Goal: Task Accomplishment & Management: Use online tool/utility

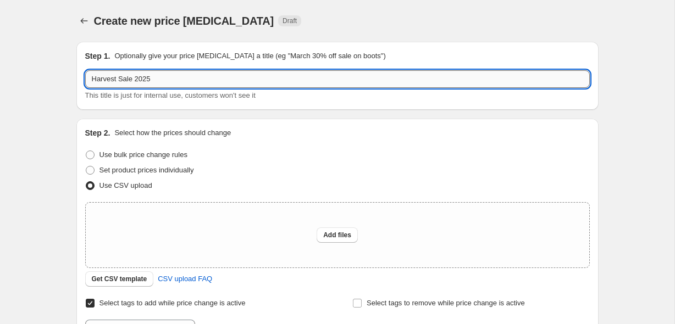
click at [184, 83] on input "Harvest Sale 2025" at bounding box center [337, 79] width 504 height 18
type input "Harvest Sale 2025 (Oct 10-13)"
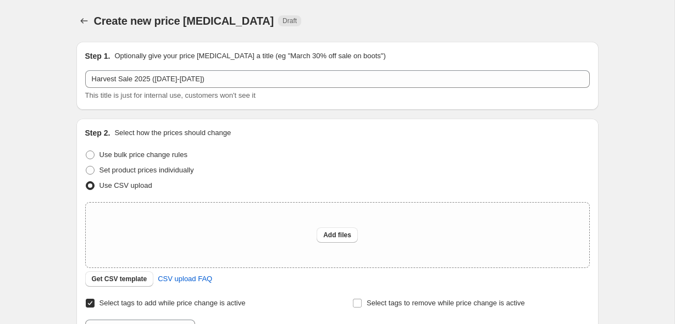
click at [318, 233] on button "Add files" at bounding box center [336, 234] width 41 height 15
type input "C:\fakepath\USA Harvest Sale Prices (EXCLUDING MYLO).csv"
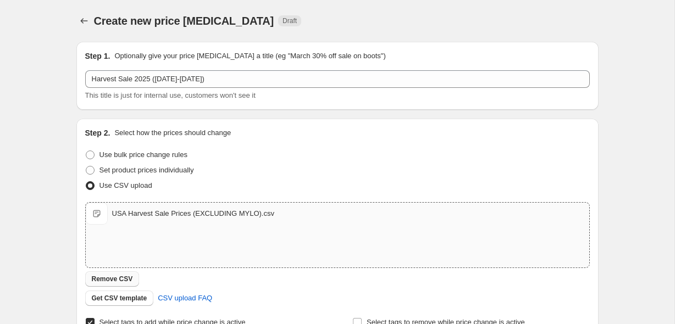
click at [125, 272] on button "Remove CSV" at bounding box center [112, 278] width 54 height 15
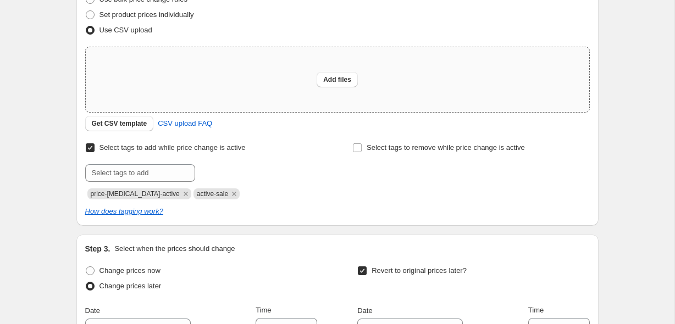
scroll to position [165, 0]
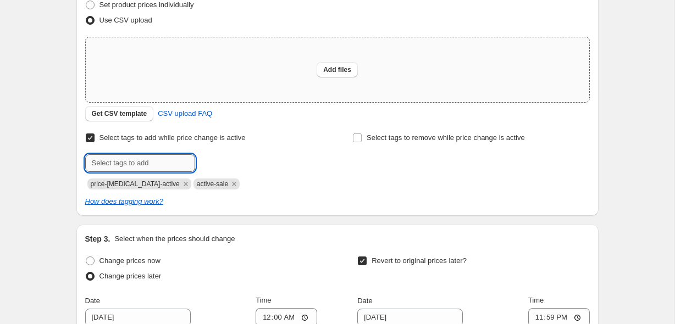
click at [167, 160] on input "text" at bounding box center [140, 163] width 110 height 18
paste input "__label:Flash Sale:#FF6F3C:bestseller"
drag, startPoint x: 131, startPoint y: 163, endPoint x: 68, endPoint y: 163, distance: 63.2
click at [68, 163] on div "Step 1. Optionally give your price change job a title (eg "March 30% off sale o…" at bounding box center [333, 187] width 531 height 639
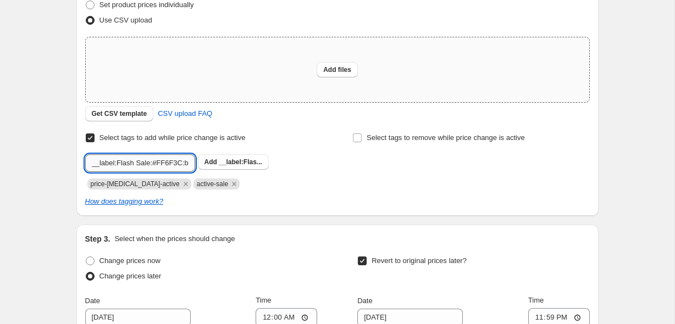
click at [129, 162] on input "__label:Flash Sale:#FF6F3C:bestseller" at bounding box center [140, 163] width 110 height 18
type input "__label:Harvest Sale:#FF6F3C:bestseller"
click at [216, 164] on b "Add" at bounding box center [210, 162] width 13 height 8
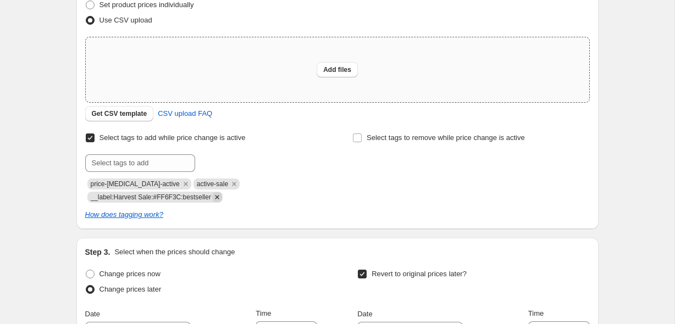
click at [222, 198] on icon "Remove __label:Harvest Sale:#FF6F3C:bestseller" at bounding box center [217, 197] width 10 height 10
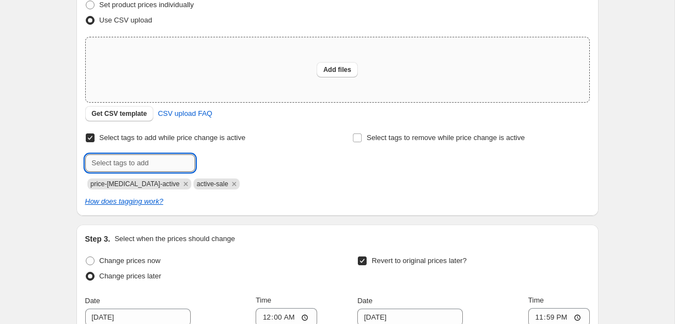
click at [154, 158] on input "text" at bounding box center [140, 163] width 110 height 18
paste input "__label:Flash Sale:#FF6F3C:bestseller"
type input "__label:Flash Sale:#FF6F3C:bestseller"
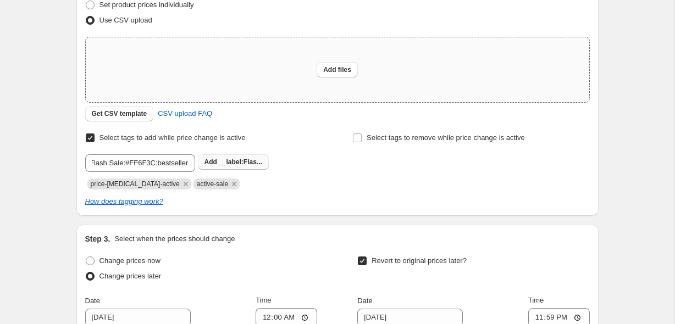
click at [215, 159] on b "Add" at bounding box center [210, 162] width 13 height 8
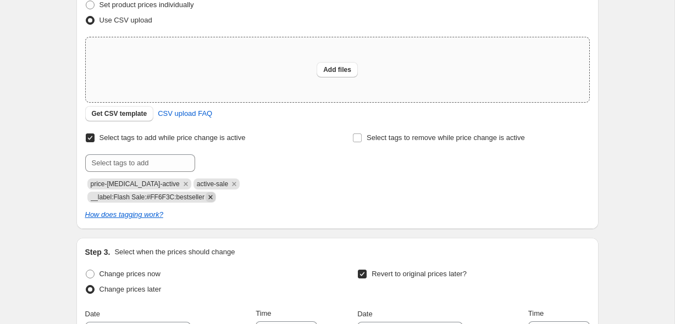
click at [215, 198] on icon "Remove __label:Flash Sale:#FF6F3C:bestseller" at bounding box center [210, 197] width 10 height 10
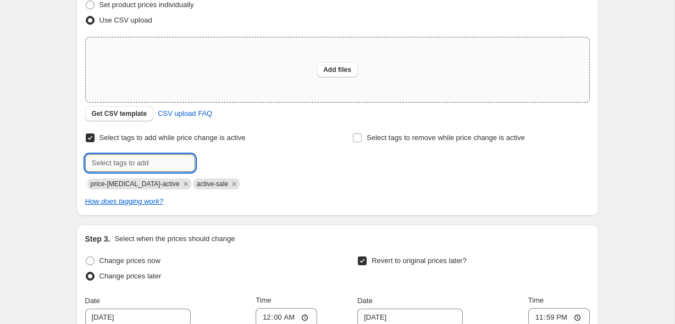
click at [150, 170] on input "text" at bounding box center [140, 163] width 110 height 18
paste input "__label:Flash Sale:#FF6F3C:bestseller"
drag, startPoint x: 119, startPoint y: 166, endPoint x: 71, endPoint y: 168, distance: 47.8
click at [71, 168] on div "Step 1. Optionally give your price change job a title (eg "March 30% off sale o…" at bounding box center [333, 187] width 531 height 639
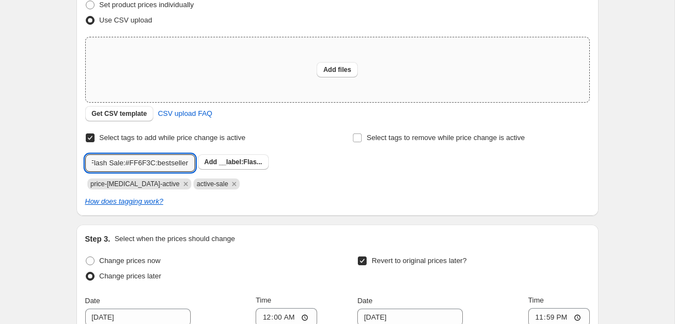
scroll to position [0, 0]
click at [121, 166] on input "__label:Flash Sale:#FF6F3C:bestseller" at bounding box center [140, 163] width 110 height 18
type input "__label:Harvest Sale:#FF6F3C:bestseller"
click at [227, 162] on span "__label:Harv..." at bounding box center [241, 162] width 44 height 8
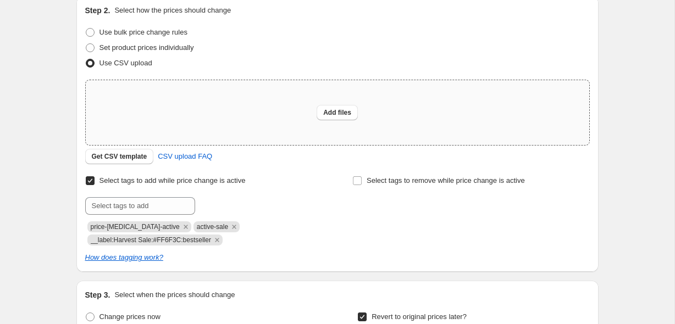
scroll to position [105, 0]
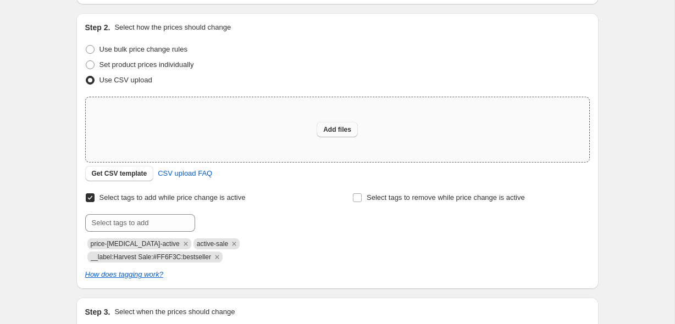
click at [343, 123] on button "Add files" at bounding box center [336, 129] width 41 height 15
type input "C:\fakepath\USA Harvest Sale Prices (EXCLUDING MYLO).csv"
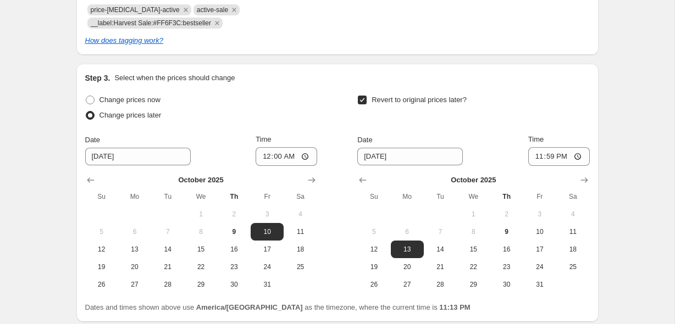
scroll to position [448, 0]
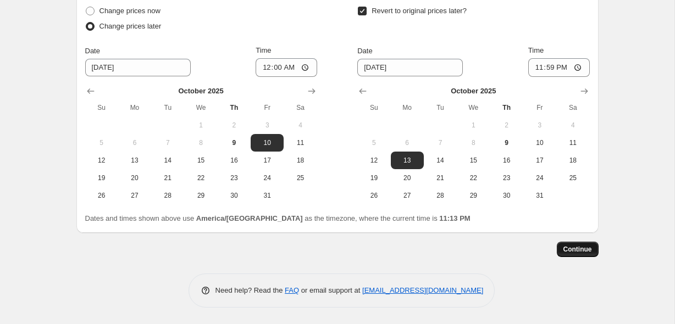
click at [579, 249] on span "Continue" at bounding box center [577, 249] width 29 height 9
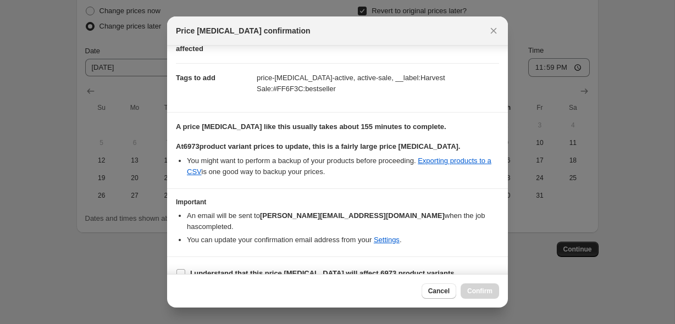
scroll to position [87, 0]
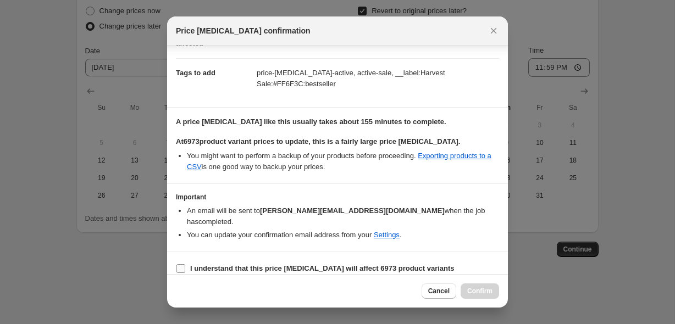
click at [341, 264] on b "I understand that this price change job will affect 6973 product variants" at bounding box center [322, 268] width 264 height 8
click at [185, 264] on input "I understand that this price change job will affect 6973 product variants" at bounding box center [180, 268] width 9 height 9
checkbox input "true"
click at [482, 289] on span "Confirm" at bounding box center [479, 291] width 25 height 9
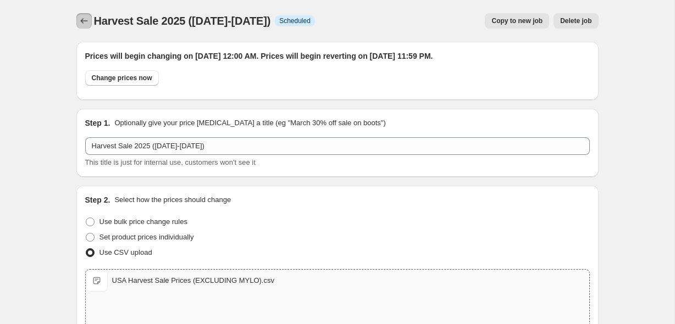
click at [79, 16] on icon "Price change jobs" at bounding box center [84, 20] width 11 height 11
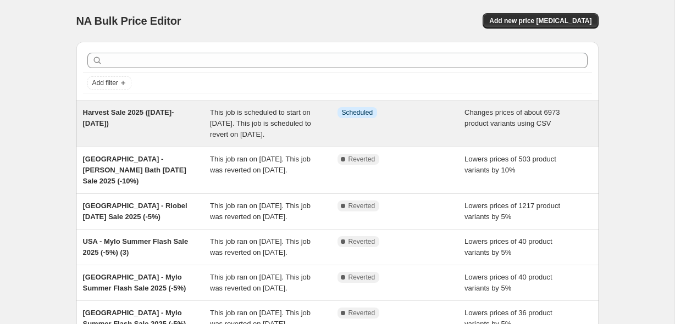
click at [202, 137] on div "Harvest Sale 2025 (Oct 10-13)" at bounding box center [146, 123] width 127 height 33
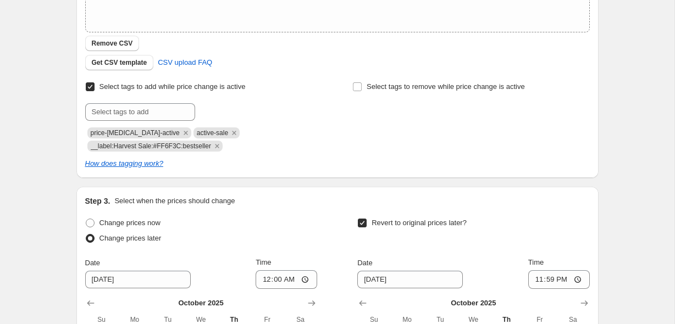
scroll to position [310, 0]
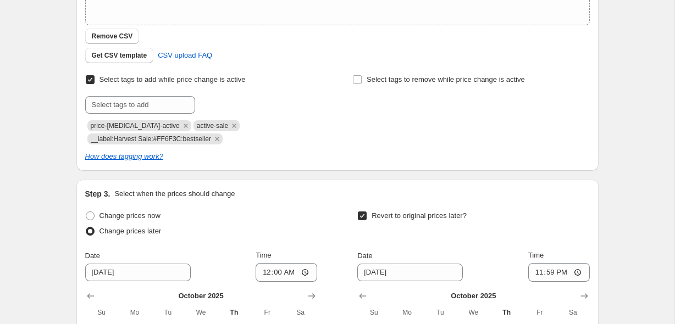
click at [162, 140] on span "__label:Harvest Sale:#FF6F3C:bestseller" at bounding box center [151, 139] width 120 height 8
copy span "__label:Harvest Sale:#FF6F3C:bestseller"
click at [53, 42] on div "Harvest Sale 2025 (Oct 10-13). This page is ready Harvest Sale 2025 (Oct 10-13)…" at bounding box center [337, 109] width 674 height 839
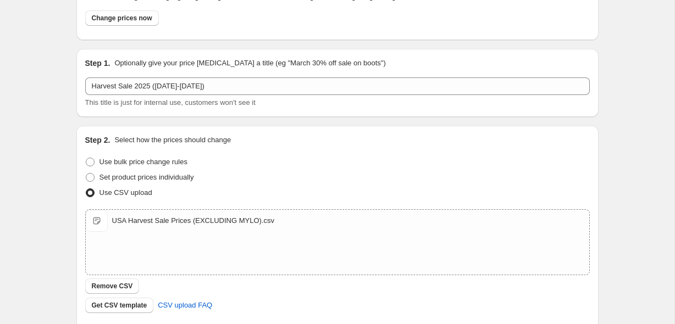
scroll to position [0, 0]
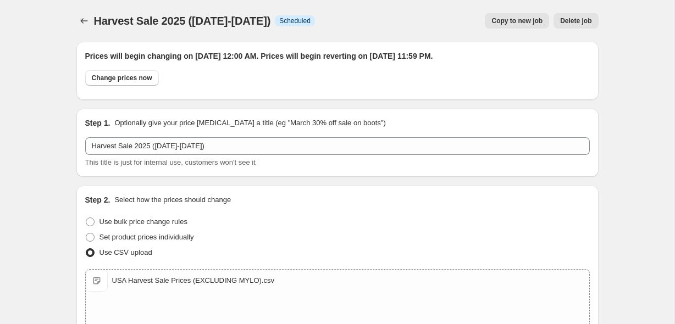
click at [131, 22] on span "Harvest Sale 2025 (Oct 10-13)" at bounding box center [182, 21] width 177 height 12
copy span "Harvest Sale 2025 (Oct 10-13)"
